Goal: Transaction & Acquisition: Purchase product/service

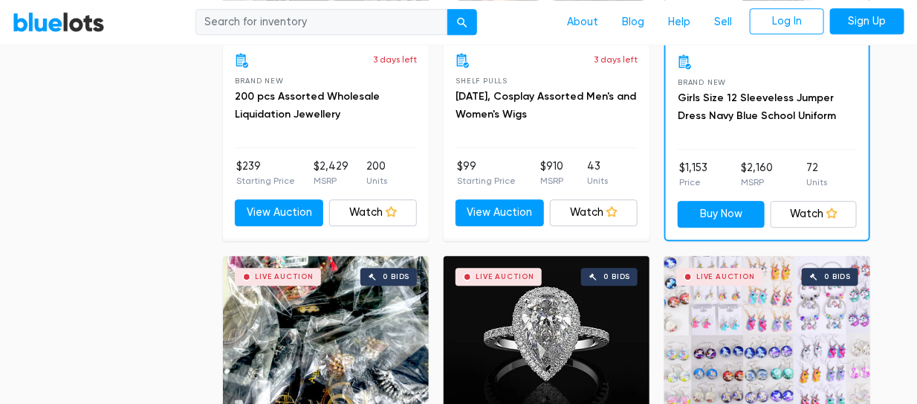
scroll to position [1190, 0]
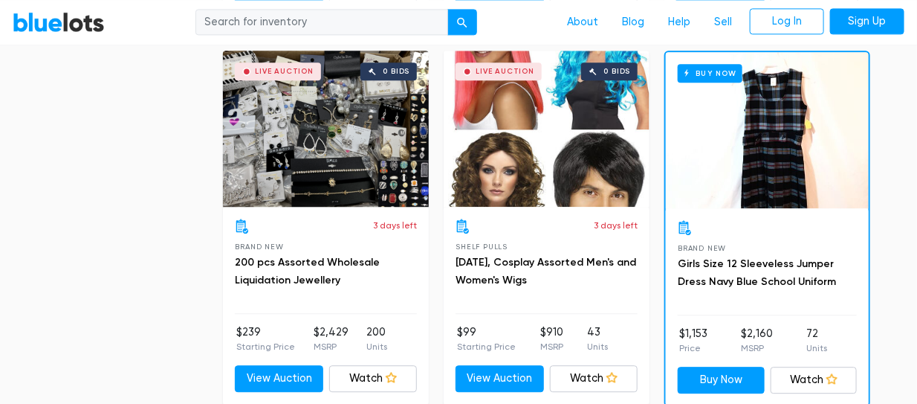
click at [271, 17] on input "search" at bounding box center [322, 22] width 253 height 27
type input "perfume"
click at [448, 9] on button "submit" at bounding box center [463, 22] width 30 height 27
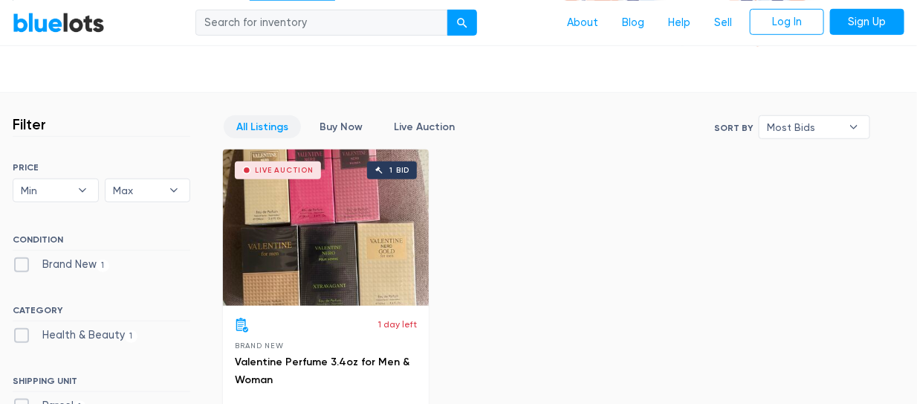
scroll to position [446, 0]
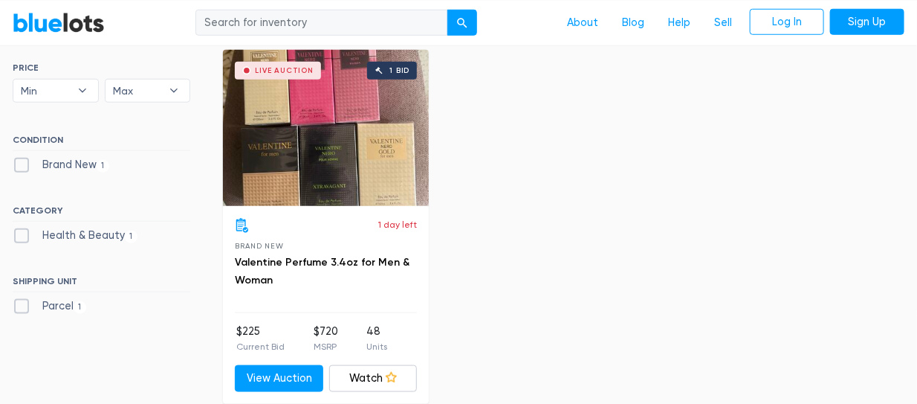
click at [320, 224] on div "1 day left" at bounding box center [326, 225] width 182 height 15
click at [331, 143] on div "Live Auction 1 bid" at bounding box center [326, 128] width 206 height 156
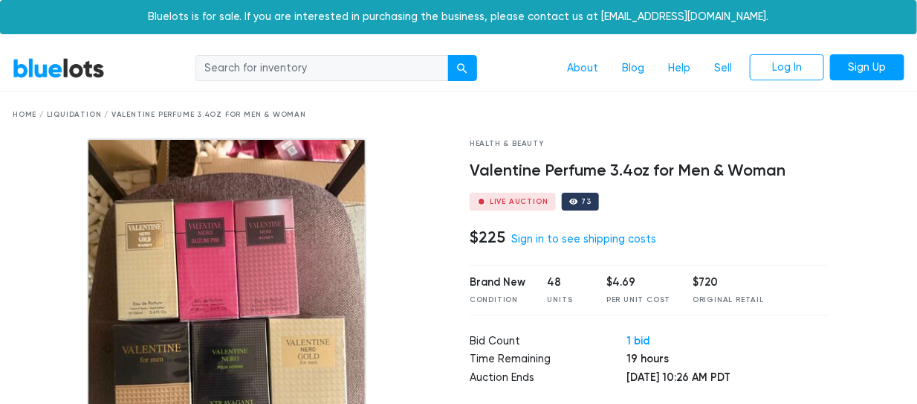
click at [280, 56] on input "search" at bounding box center [322, 68] width 253 height 27
type input "fragance"
click at [448, 55] on button "submit" at bounding box center [463, 68] width 30 height 27
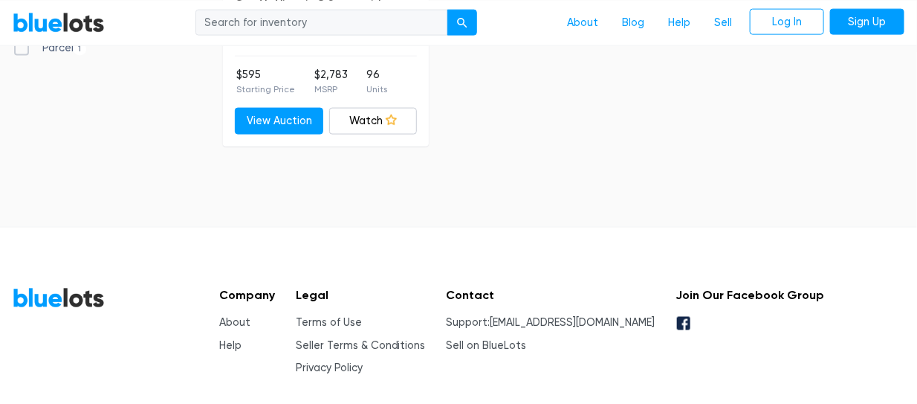
scroll to position [743, 0]
